Goal: Task Accomplishment & Management: Manage account settings

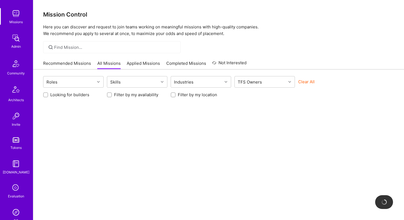
scroll to position [132, 0]
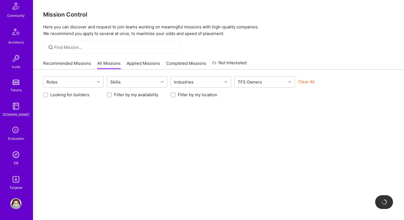
click at [15, 155] on img at bounding box center [15, 154] width 11 height 11
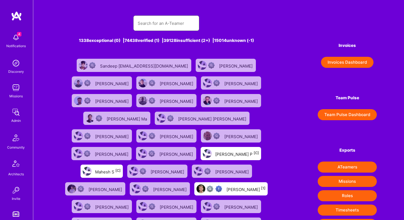
click at [145, 24] on input "text" at bounding box center [166, 23] width 57 height 14
paste input "edward.chen92@gmail.com"
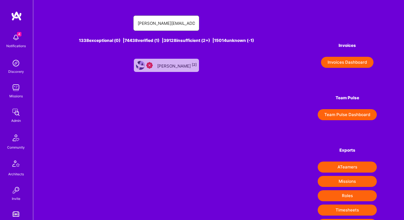
type input "edward.chen92@gmail.com"
click at [185, 68] on div "Edward Chen [2]" at bounding box center [177, 65] width 40 height 7
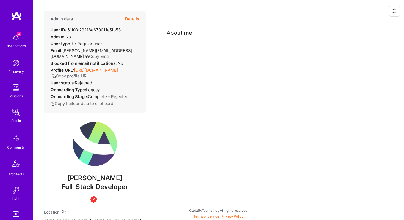
click at [130, 21] on button "Details" at bounding box center [132, 19] width 14 height 16
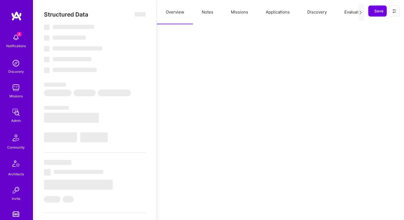
select select "Insufficient"
select select "US"
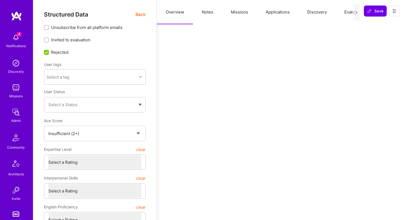
click at [209, 12] on button "Notes" at bounding box center [207, 12] width 29 height 24
type textarea "x"
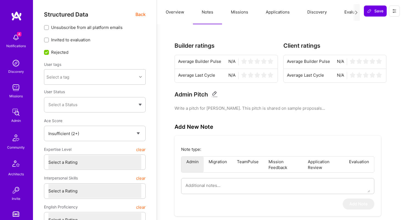
click at [174, 11] on button "Overview" at bounding box center [175, 12] width 36 height 24
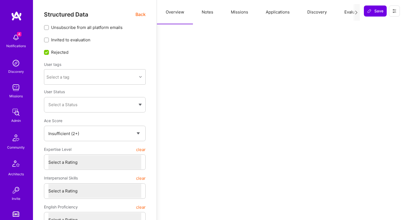
click at [350, 11] on button "Evaluation" at bounding box center [355, 12] width 38 height 24
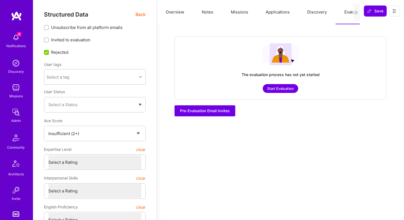
click at [137, 15] on span "Back" at bounding box center [141, 14] width 10 height 7
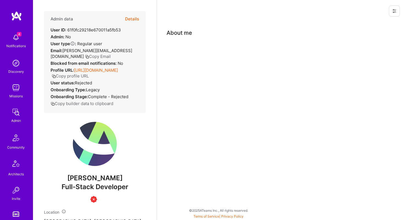
click at [394, 10] on icon at bounding box center [394, 10] width 3 height 3
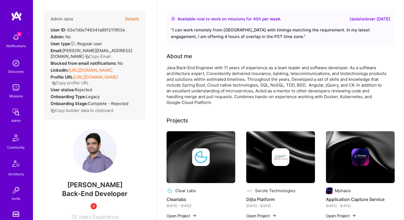
click at [133, 17] on button "Details" at bounding box center [132, 19] width 14 height 16
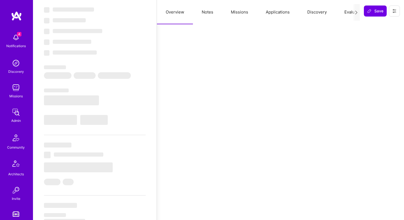
select select "Right Now"
select select "Insufficient"
select select "IN"
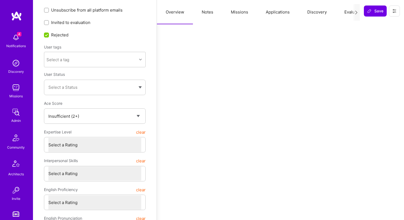
click at [211, 11] on button "Notes" at bounding box center [207, 12] width 29 height 24
type textarea "x"
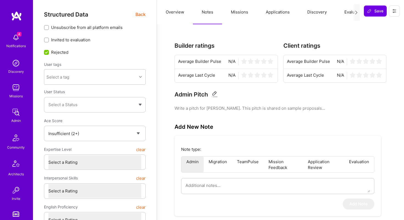
click at [344, 12] on button "Evaluation" at bounding box center [355, 12] width 38 height 24
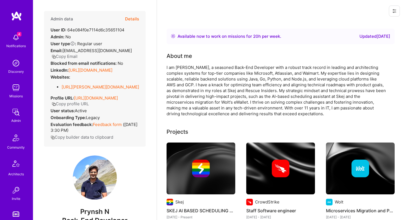
click at [103, 28] on div "User ID: 64e084f0e7114d6c35651104" at bounding box center [88, 30] width 74 height 6
click at [103, 29] on div "User ID: 64e084f0e7114d6c35651104" at bounding box center [88, 30] width 74 height 6
copy div "64e084f0e7114d6c35651104"
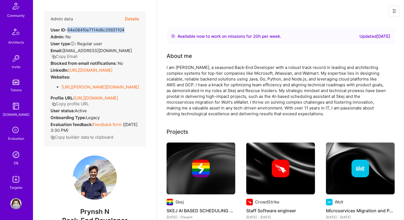
click at [19, 157] on img at bounding box center [15, 154] width 11 height 11
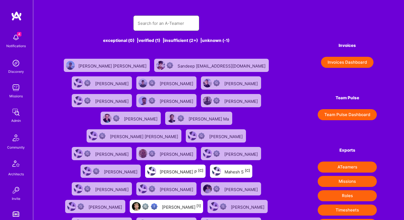
click at [160, 24] on input "text" at bounding box center [166, 23] width 57 height 14
paste input "https://platform.a.team/marlenatrala"
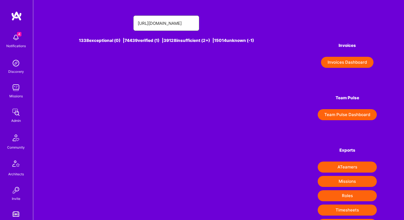
type input "https://platform.a.team/marlenatrala"
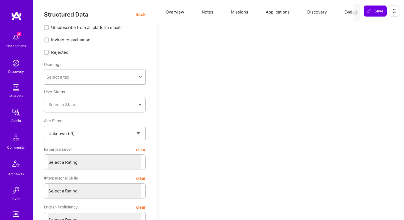
select select "Unknown"
select select "US"
click at [350, 12] on button "Evaluation" at bounding box center [355, 12] width 38 height 24
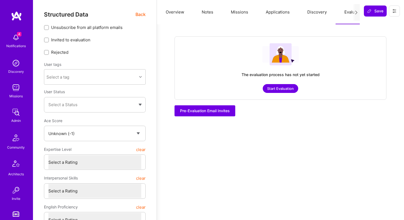
click at [393, 12] on icon at bounding box center [395, 11] width 4 height 4
click at [369, 54] on button "Delete User" at bounding box center [371, 52] width 58 height 14
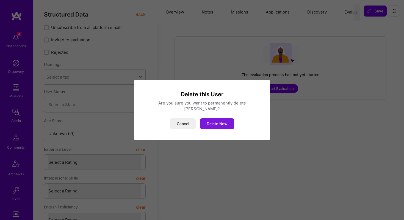
click at [215, 120] on button "Delete Now" at bounding box center [217, 123] width 34 height 11
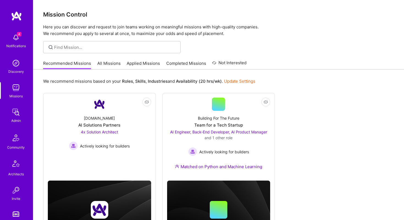
scroll to position [132, 0]
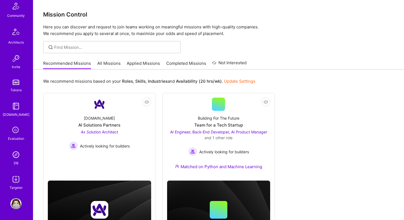
click at [20, 157] on img at bounding box center [15, 154] width 11 height 11
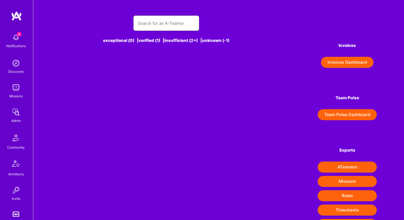
click at [166, 18] on input "text" at bounding box center [166, 23] width 57 height 14
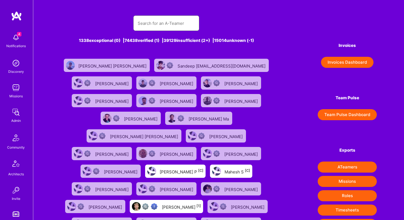
click at [160, 23] on input "text" at bounding box center [166, 23] width 57 height 14
paste input "contact@edwinzhao.com"
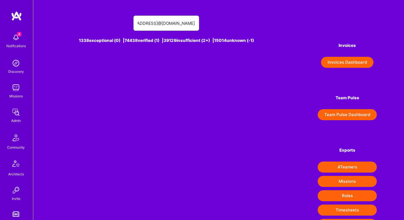
click at [146, 25] on input "contact@edwinzhao.comcontact@edwinzhao.com" at bounding box center [166, 23] width 57 height 14
paste input "text"
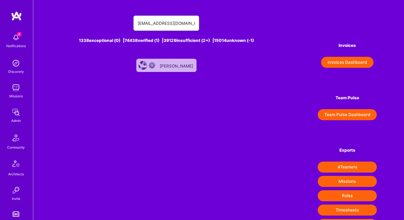
type input "contact@edwinzhao.com"
click at [173, 67] on div "Edwin Zhao" at bounding box center [177, 65] width 35 height 7
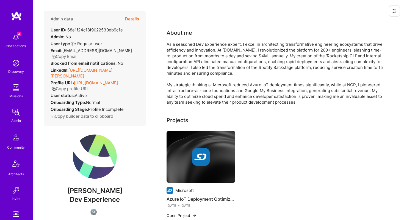
click at [392, 11] on button at bounding box center [394, 11] width 11 height 11
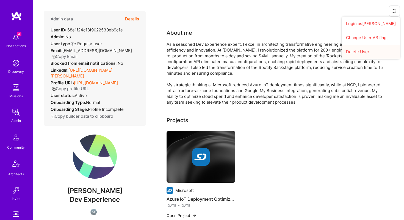
click at [374, 50] on button "Delete User" at bounding box center [371, 52] width 58 height 14
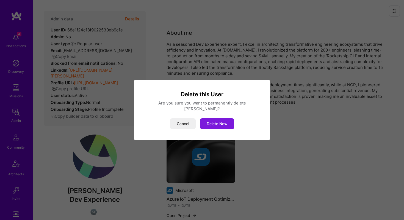
click at [221, 121] on button "Delete Now" at bounding box center [217, 123] width 34 height 11
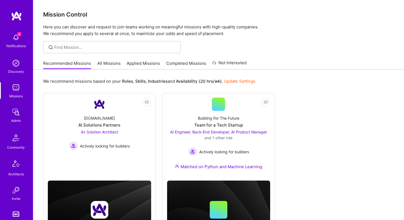
click at [14, 111] on img at bounding box center [15, 111] width 11 height 11
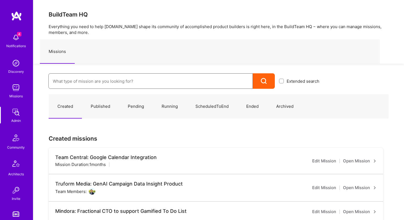
click at [58, 81] on input at bounding box center [151, 81] width 196 height 14
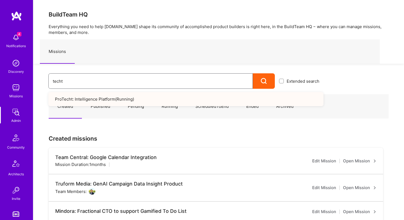
type input "techt"
click at [80, 98] on link "ProTecht: Intelligence Platform ( Running )" at bounding box center [185, 99] width 275 height 14
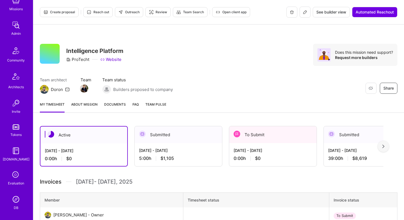
scroll to position [132, 0]
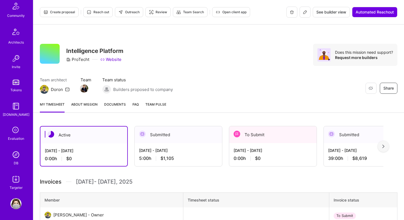
click at [16, 152] on img at bounding box center [15, 154] width 11 height 11
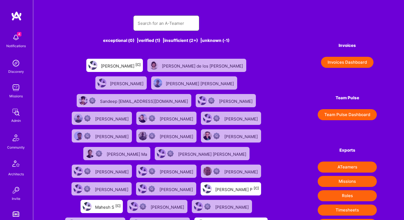
click at [155, 22] on input "text" at bounding box center [166, 23] width 57 height 14
paste input "[EMAIL_ADDRESS][DOMAIN_NAME]"
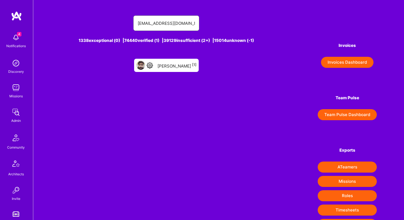
type input "[EMAIL_ADDRESS][DOMAIN_NAME]"
click at [163, 66] on div "[PERSON_NAME] [1]" at bounding box center [177, 65] width 39 height 7
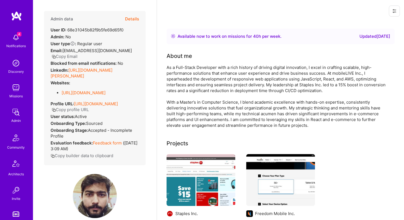
click at [128, 19] on button "Details" at bounding box center [132, 19] width 14 height 16
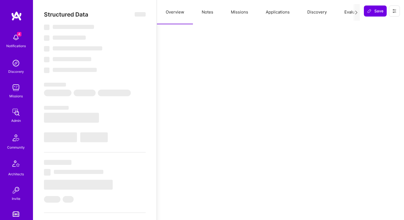
select select "Right Now"
select select "4"
select select "6"
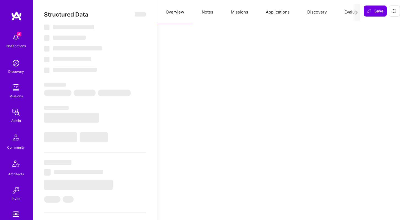
select select "US"
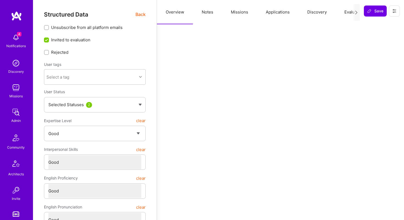
click at [344, 14] on button "Evaluation" at bounding box center [355, 12] width 38 height 24
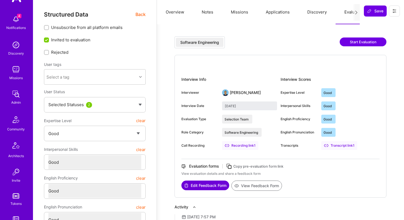
scroll to position [132, 0]
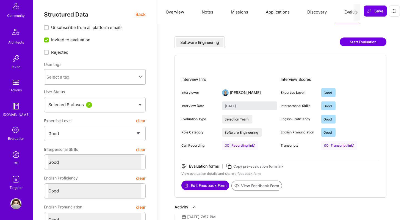
click at [18, 154] on img at bounding box center [15, 154] width 11 height 11
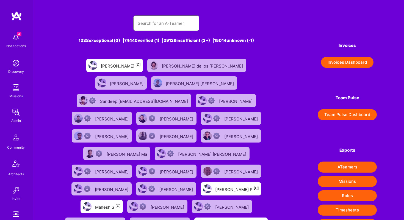
click at [166, 22] on input "text" at bounding box center [166, 23] width 57 height 14
paste input "[EMAIL_ADDRESS][DOMAIN_NAME]"
type input "[EMAIL_ADDRESS][DOMAIN_NAME]"
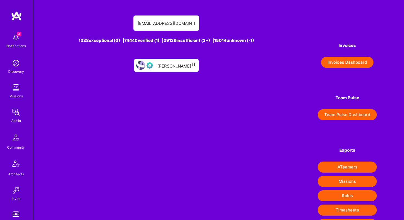
click at [176, 65] on div "[PERSON_NAME] [1]" at bounding box center [177, 65] width 39 height 7
